Goal: Task Accomplishment & Management: Manage account settings

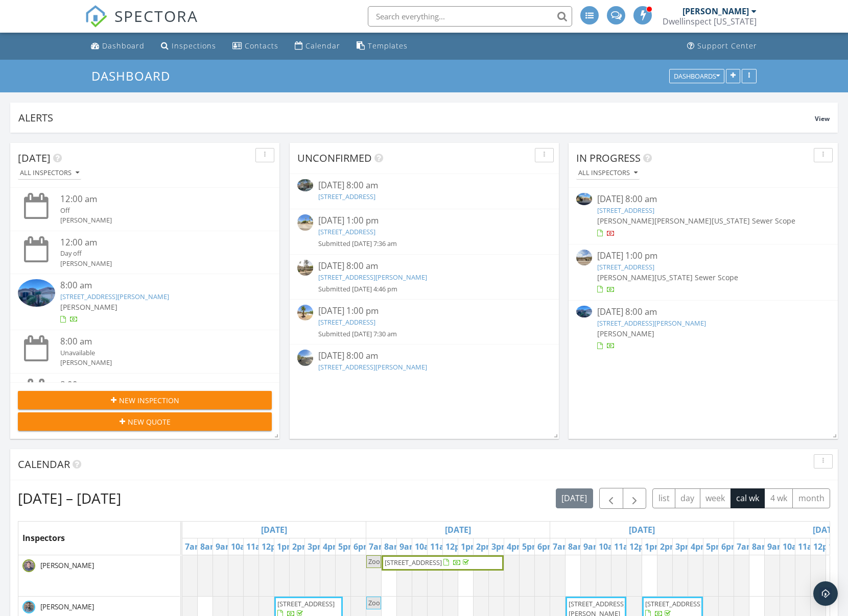
scroll to position [220, 827]
click at [634, 501] on span "button" at bounding box center [634, 499] width 12 height 12
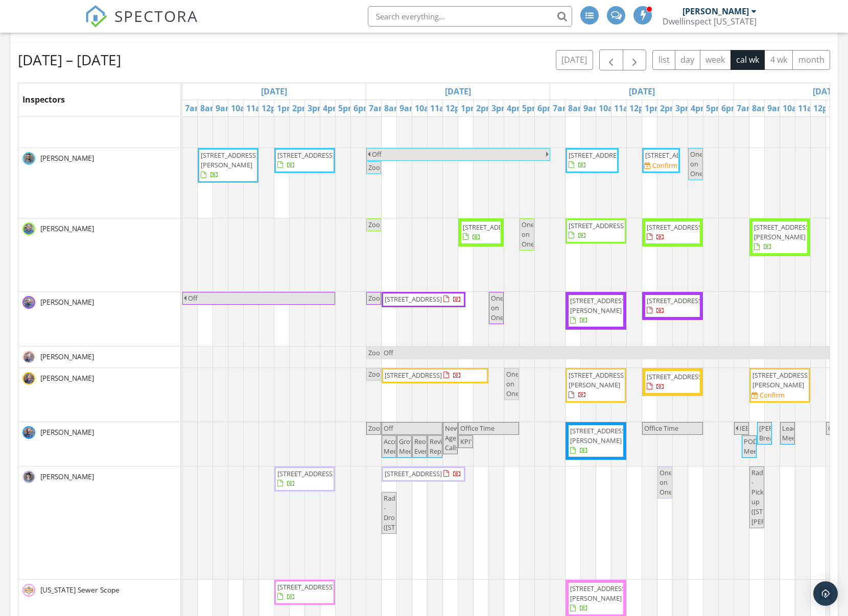
scroll to position [0, 0]
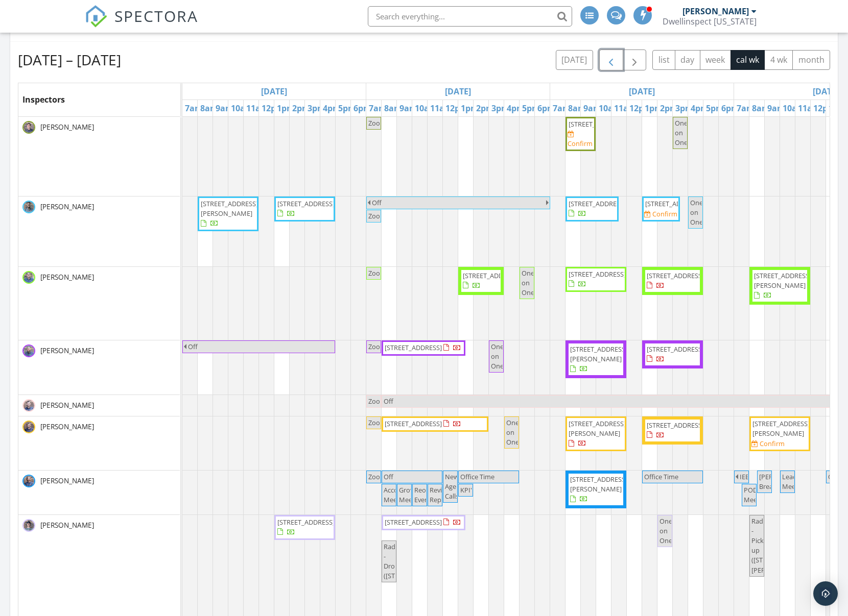
click at [608, 62] on span "button" at bounding box center [611, 60] width 12 height 12
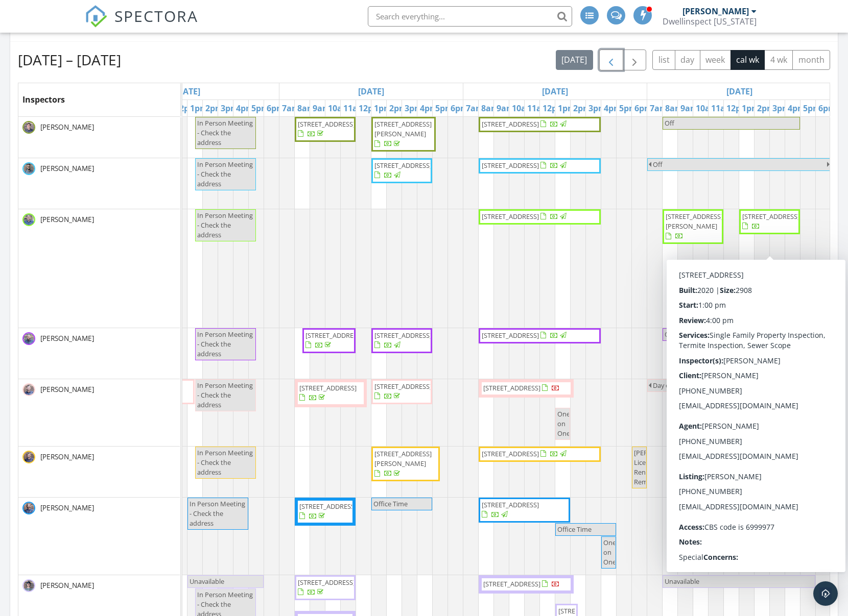
scroll to position [0, 640]
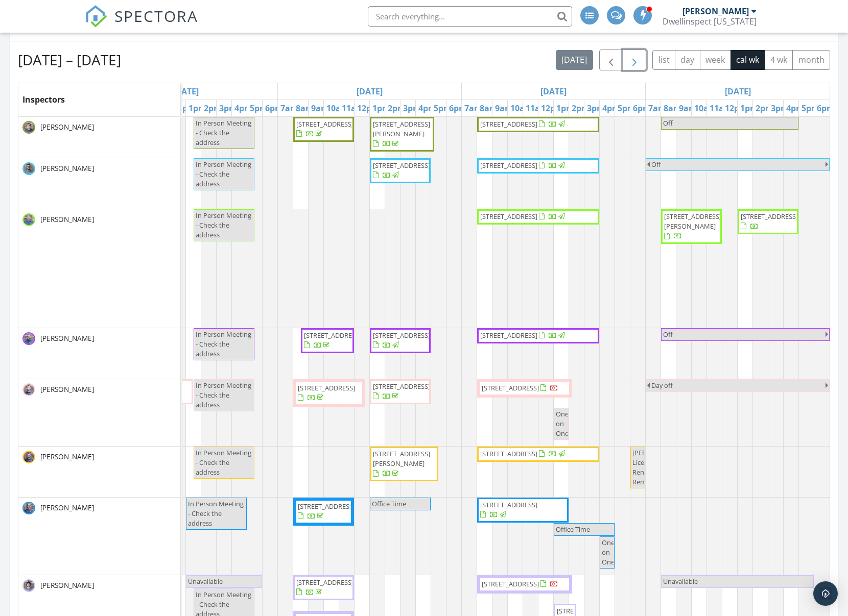
click at [637, 60] on span "button" at bounding box center [634, 60] width 12 height 12
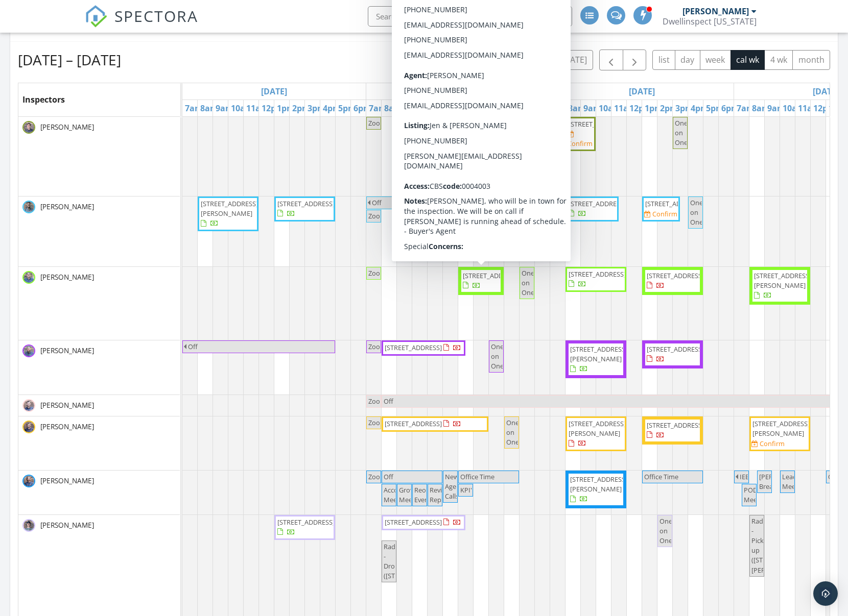
click at [312, 69] on div "Sep 28 – Oct 4, 2025 today list day week cal wk 4 wk month" at bounding box center [424, 60] width 812 height 21
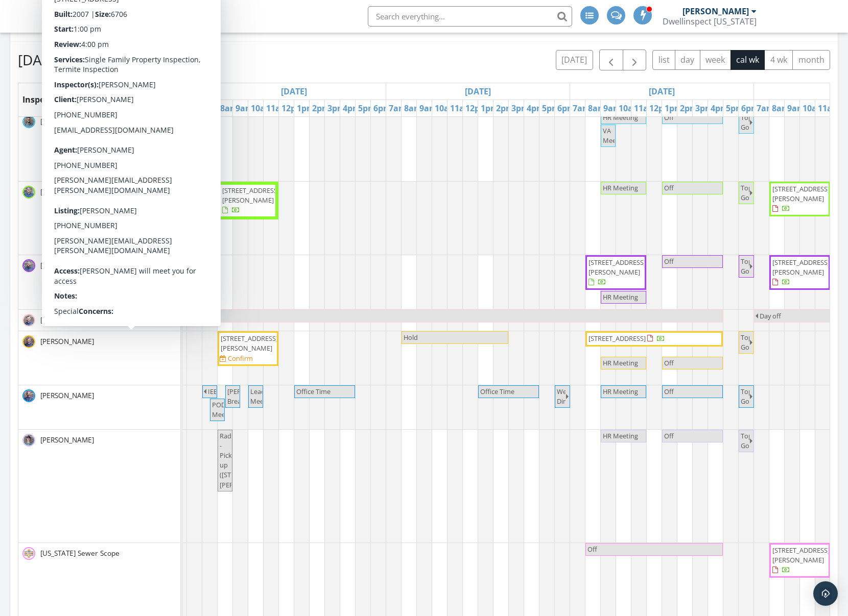
scroll to position [0, 578]
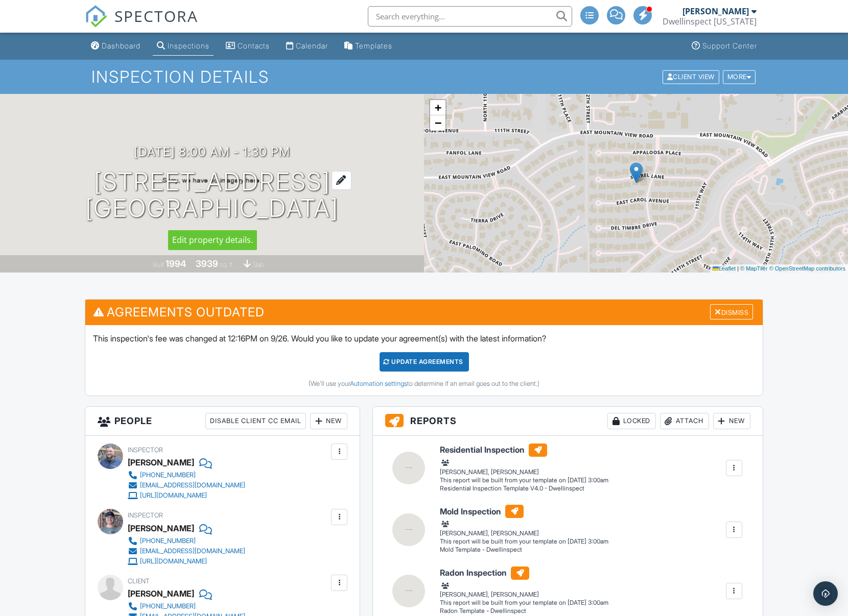
drag, startPoint x: 94, startPoint y: 185, endPoint x: 318, endPoint y: 183, distance: 223.7
click at [318, 183] on h1 "11273 E Sorrel Ln Scottsdale, AZ 85259" at bounding box center [211, 196] width 253 height 54
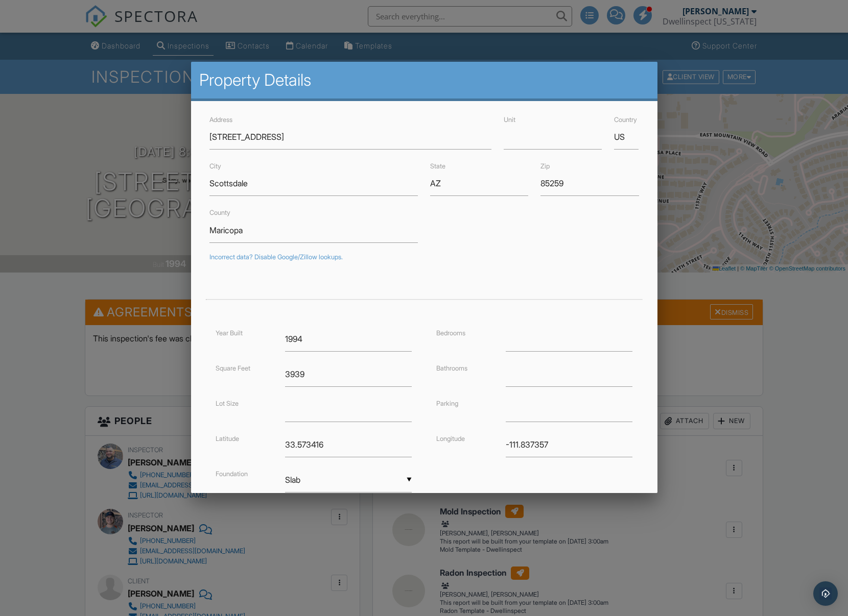
drag, startPoint x: 48, startPoint y: 377, endPoint x: 372, endPoint y: 72, distance: 445.2
click at [49, 376] on div at bounding box center [424, 334] width 848 height 771
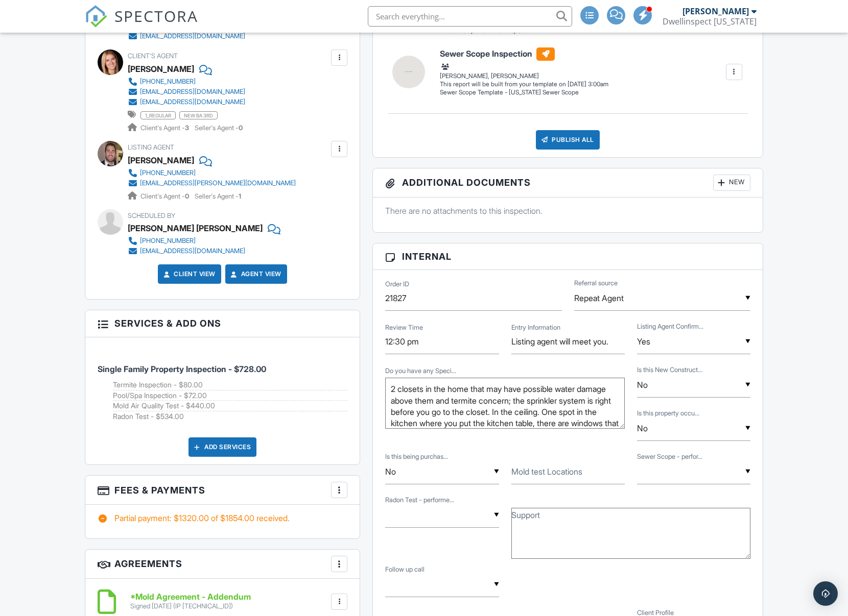
scroll to position [583, 0]
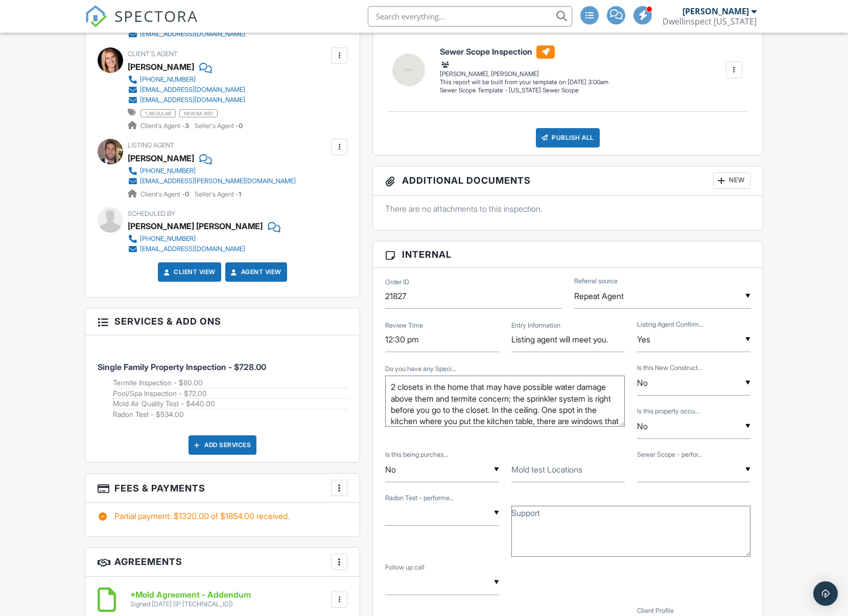
click at [452, 13] on input "text" at bounding box center [470, 16] width 204 height 20
paste input "5608 W Summerside R"
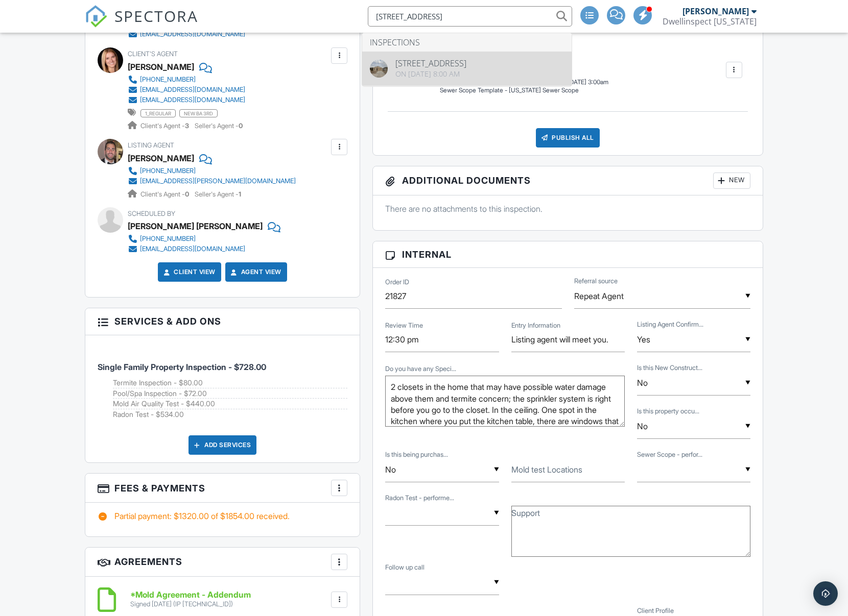
type input "5608 W Summerside"
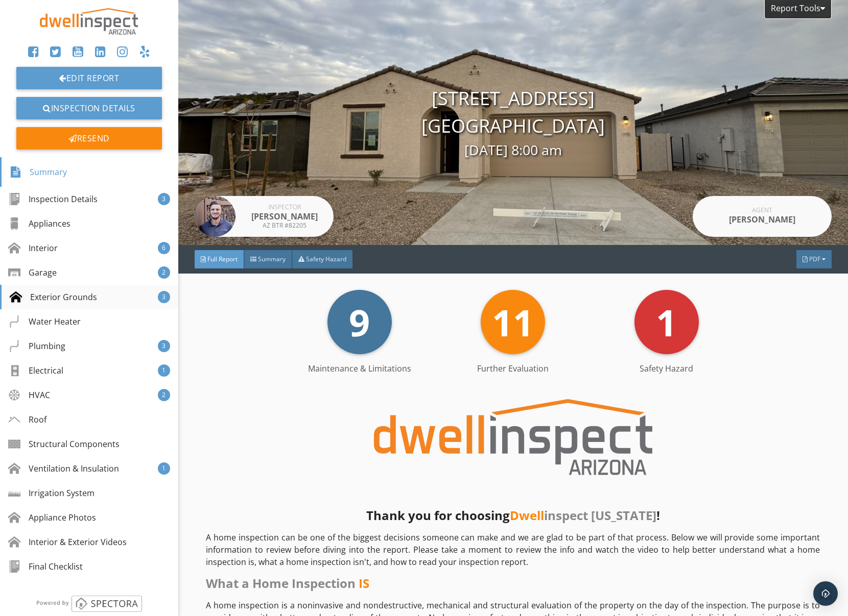
click at [74, 297] on div "Exterior Grounds" at bounding box center [53, 297] width 87 height 12
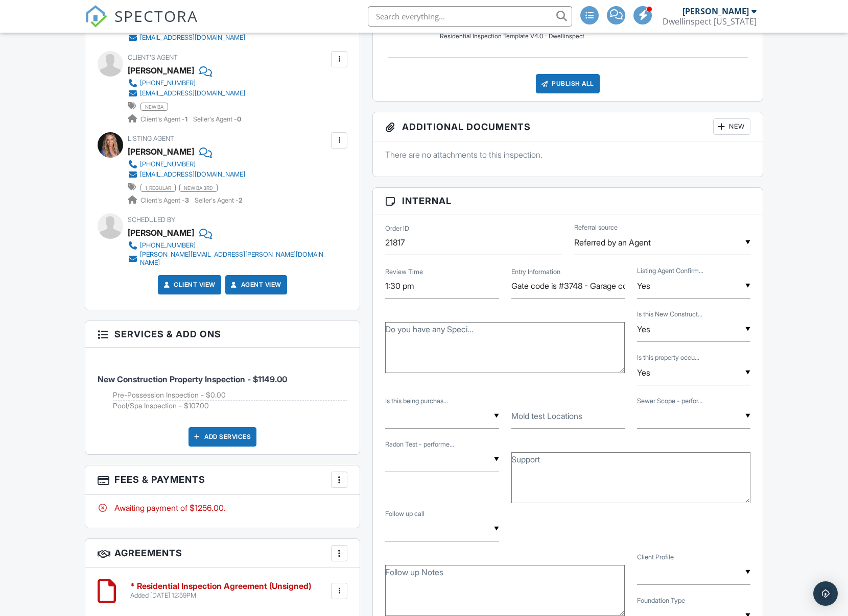
scroll to position [408, 0]
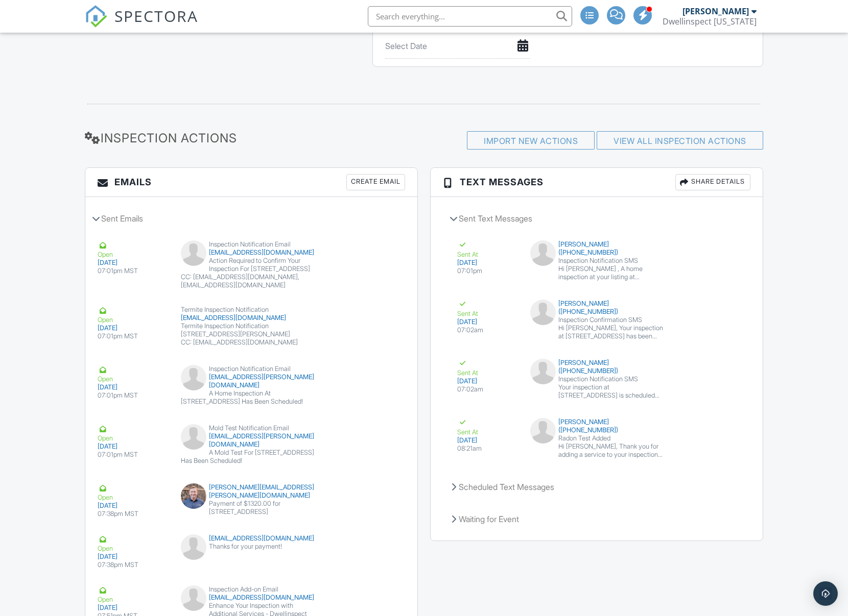
scroll to position [2345, 0]
